Goal: Task Accomplishment & Management: Manage account settings

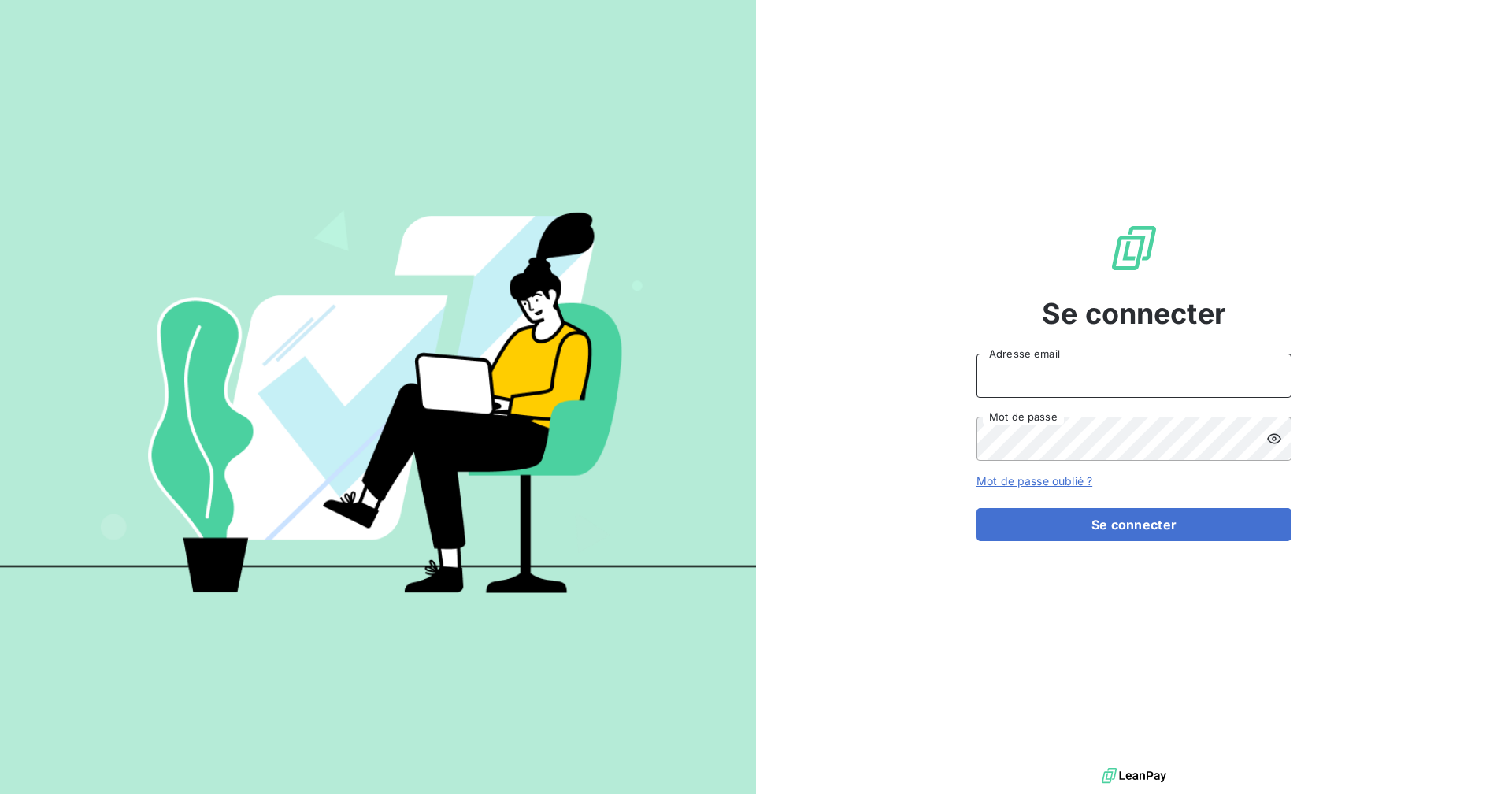
click at [1016, 381] on input "Adresse email" at bounding box center [1134, 376] width 315 height 44
type input "[EMAIL_ADDRESS][DOMAIN_NAME]"
click at [977, 509] on button "Se connecter" at bounding box center [1134, 525] width 315 height 33
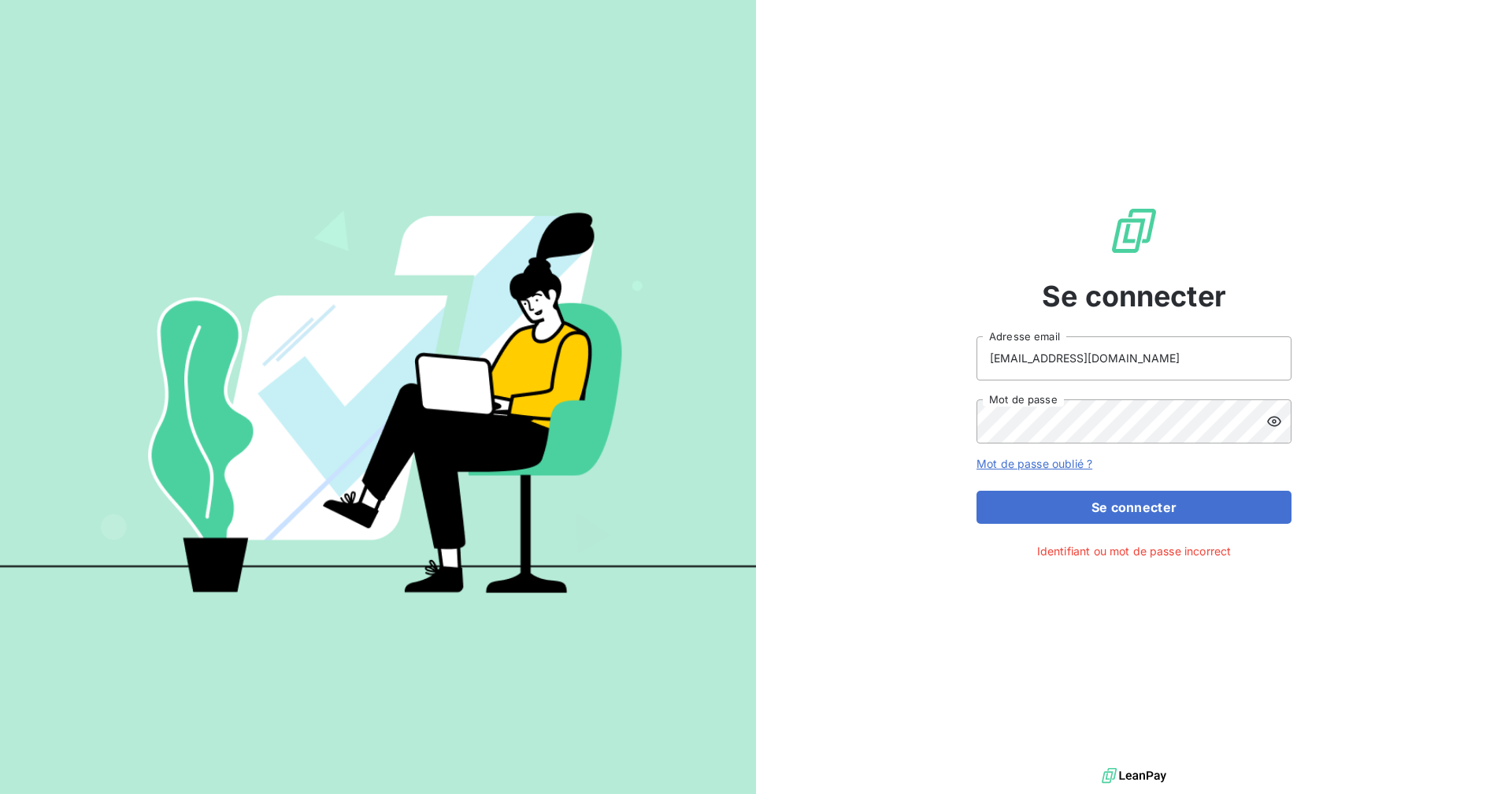
click at [1273, 418] on icon at bounding box center [1274, 421] width 16 height 16
click at [977, 491] on button "Se connecter" at bounding box center [1134, 507] width 315 height 33
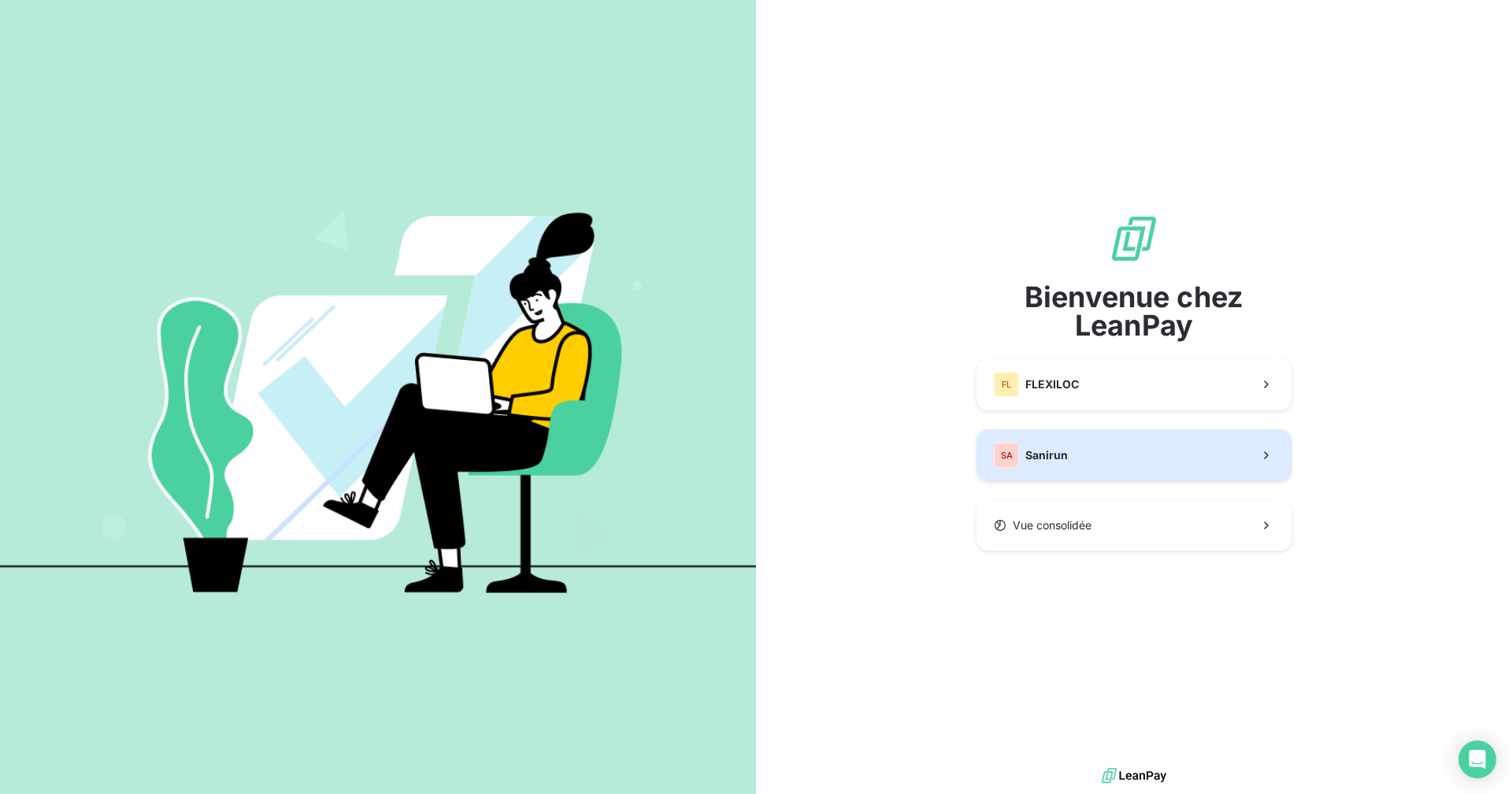
click at [1084, 466] on button "SA Sanirun" at bounding box center [1134, 454] width 315 height 52
